Goal: Transaction & Acquisition: Purchase product/service

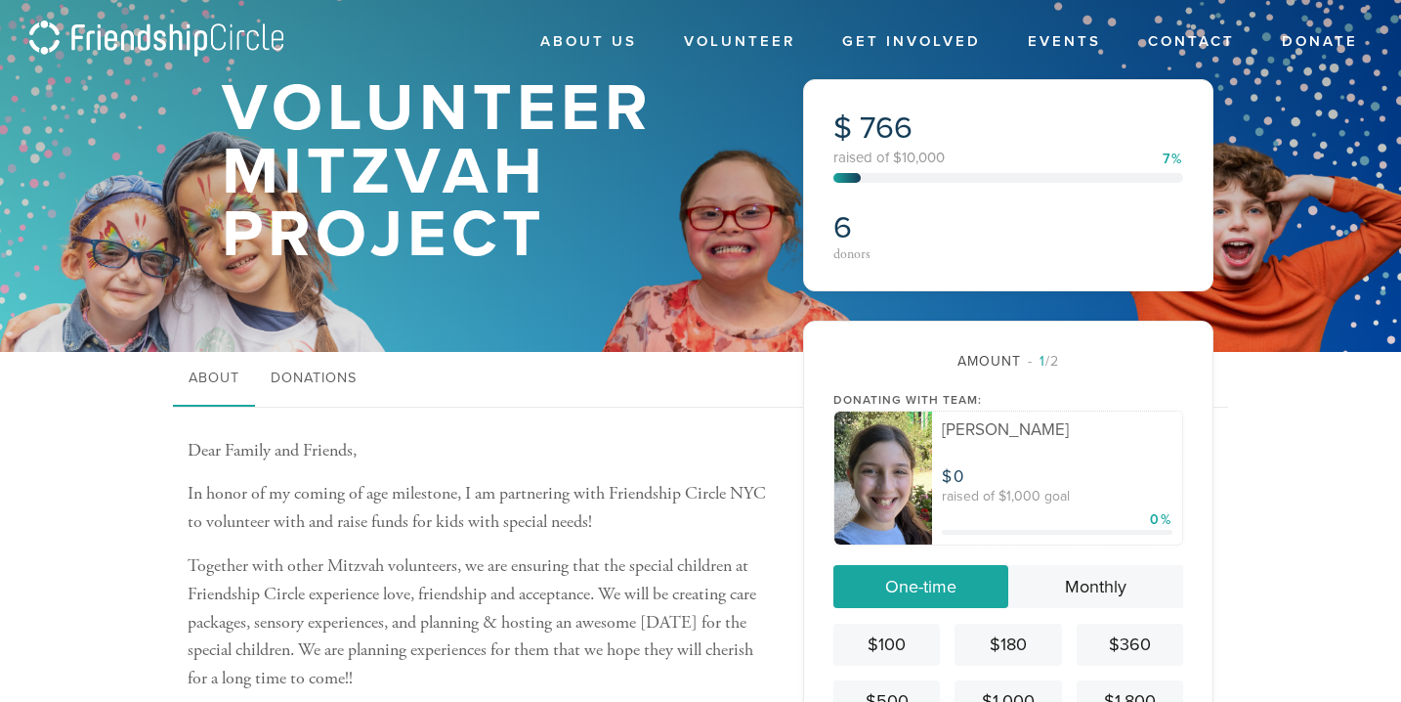
scroll to position [274, 0]
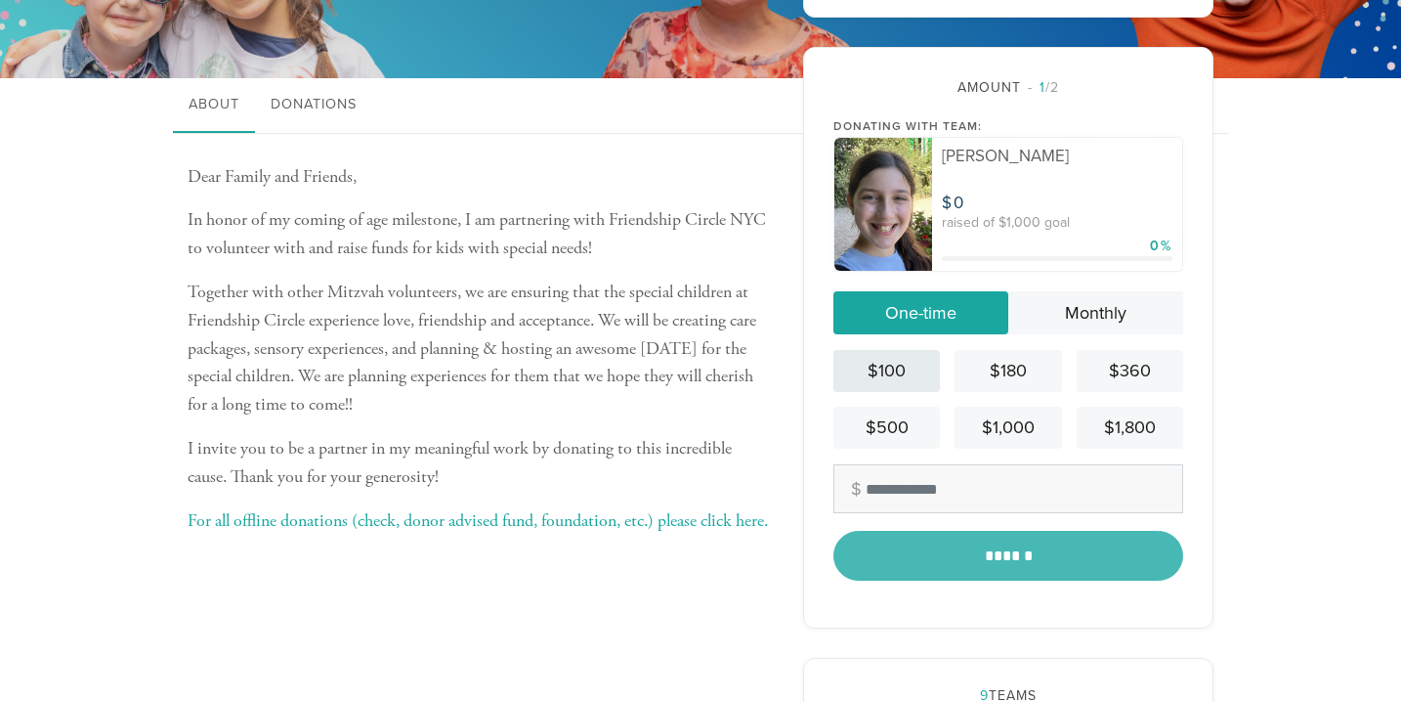
click at [921, 365] on div "$100" at bounding box center [886, 371] width 91 height 26
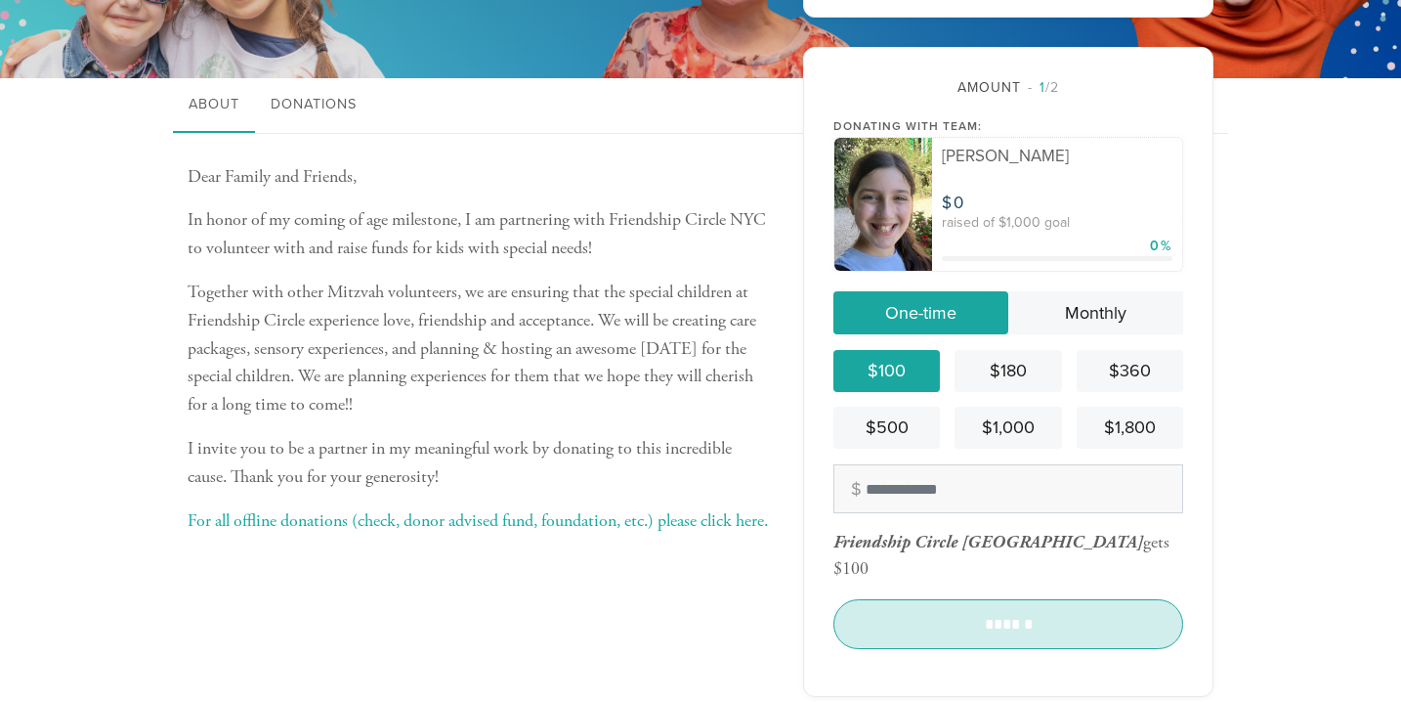
click at [1170, 606] on input "******" at bounding box center [1008, 623] width 350 height 49
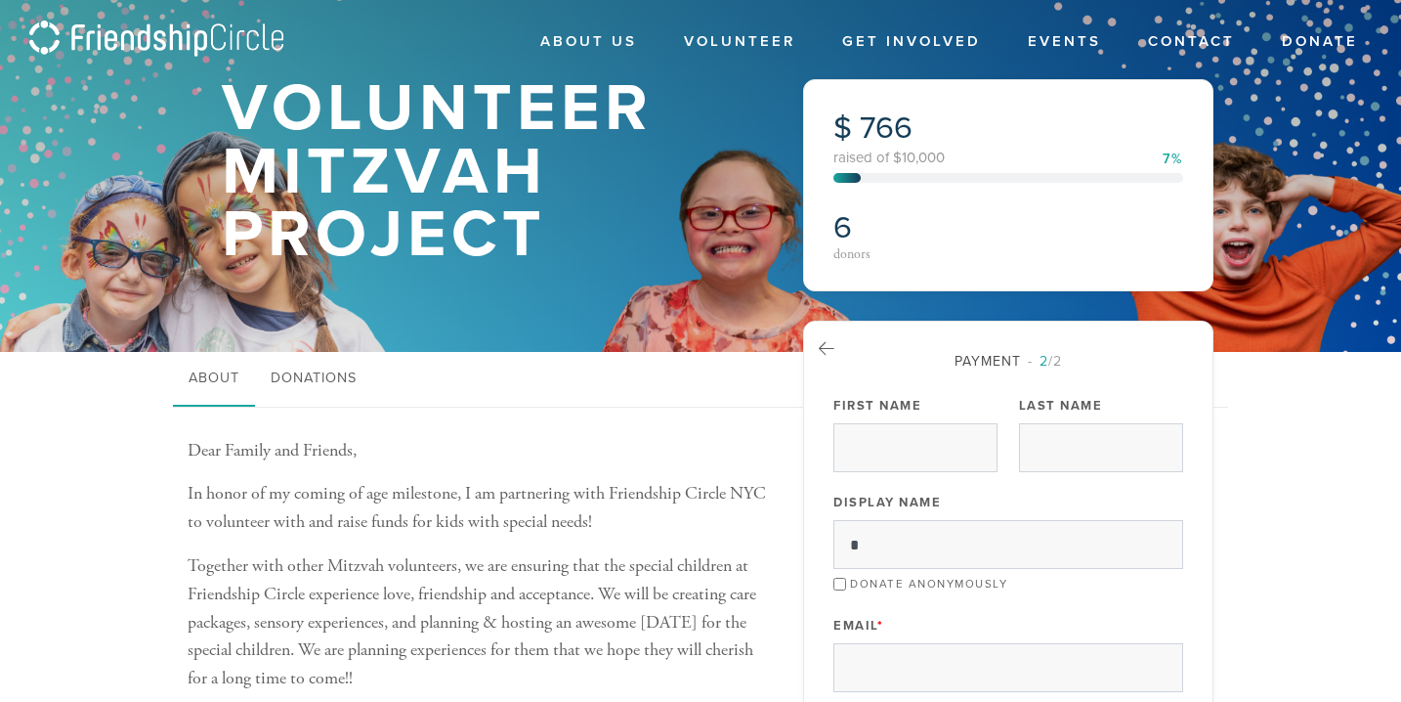
click at [572, 424] on div "Dear Family and Friends, In honor of my coming of age milestone, I am partnerin…" at bounding box center [481, 630] width 586 height 447
